Goal: Task Accomplishment & Management: Manage account settings

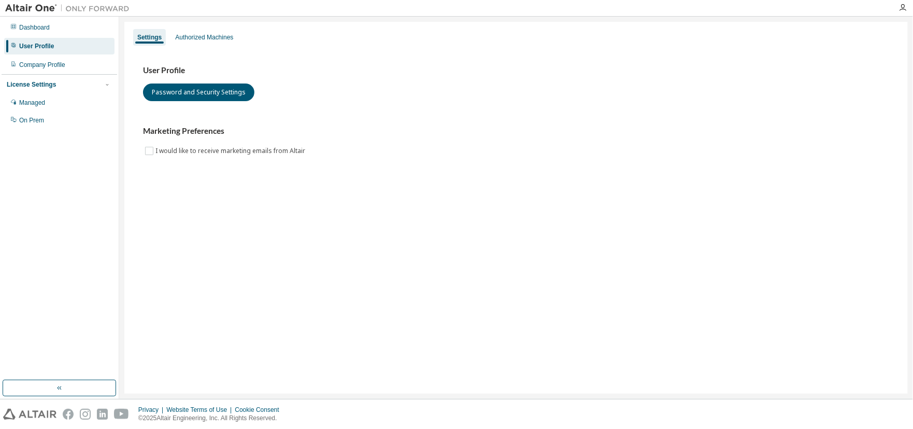
click at [39, 48] on div "User Profile" at bounding box center [36, 46] width 35 height 8
click at [201, 35] on div "Authorized Machines" at bounding box center [204, 37] width 58 height 8
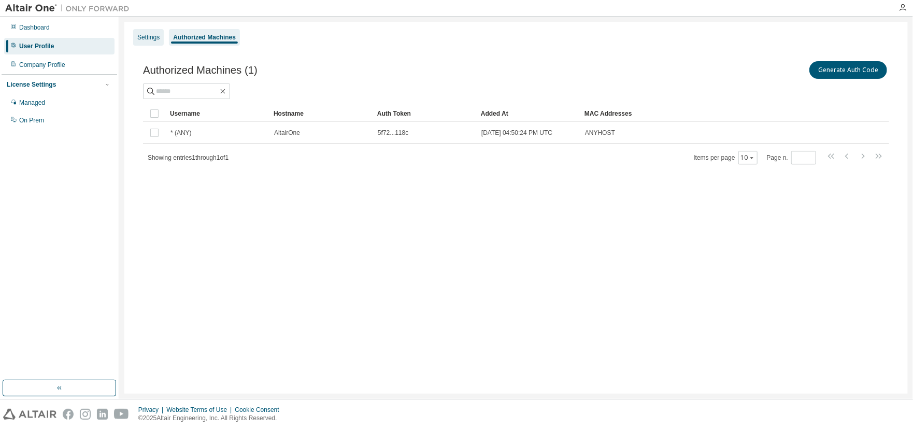
click at [143, 38] on div "Settings" at bounding box center [148, 37] width 22 height 8
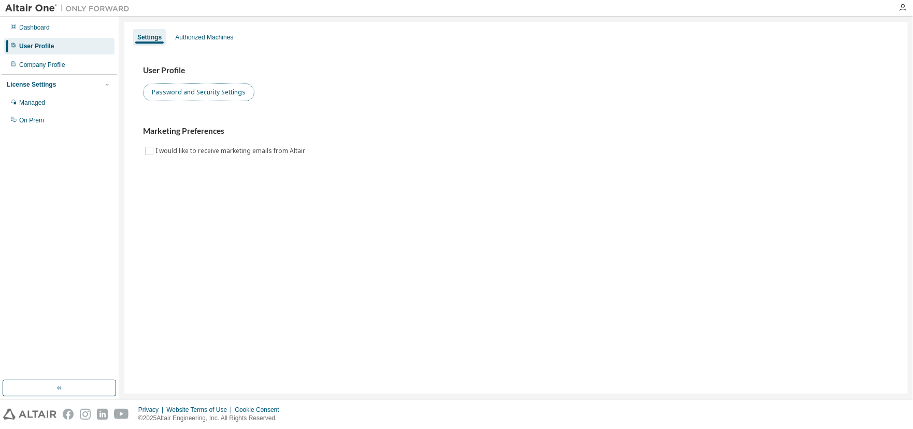
click at [182, 92] on button "Password and Security Settings" at bounding box center [198, 92] width 111 height 18
